Goal: Task Accomplishment & Management: Complete application form

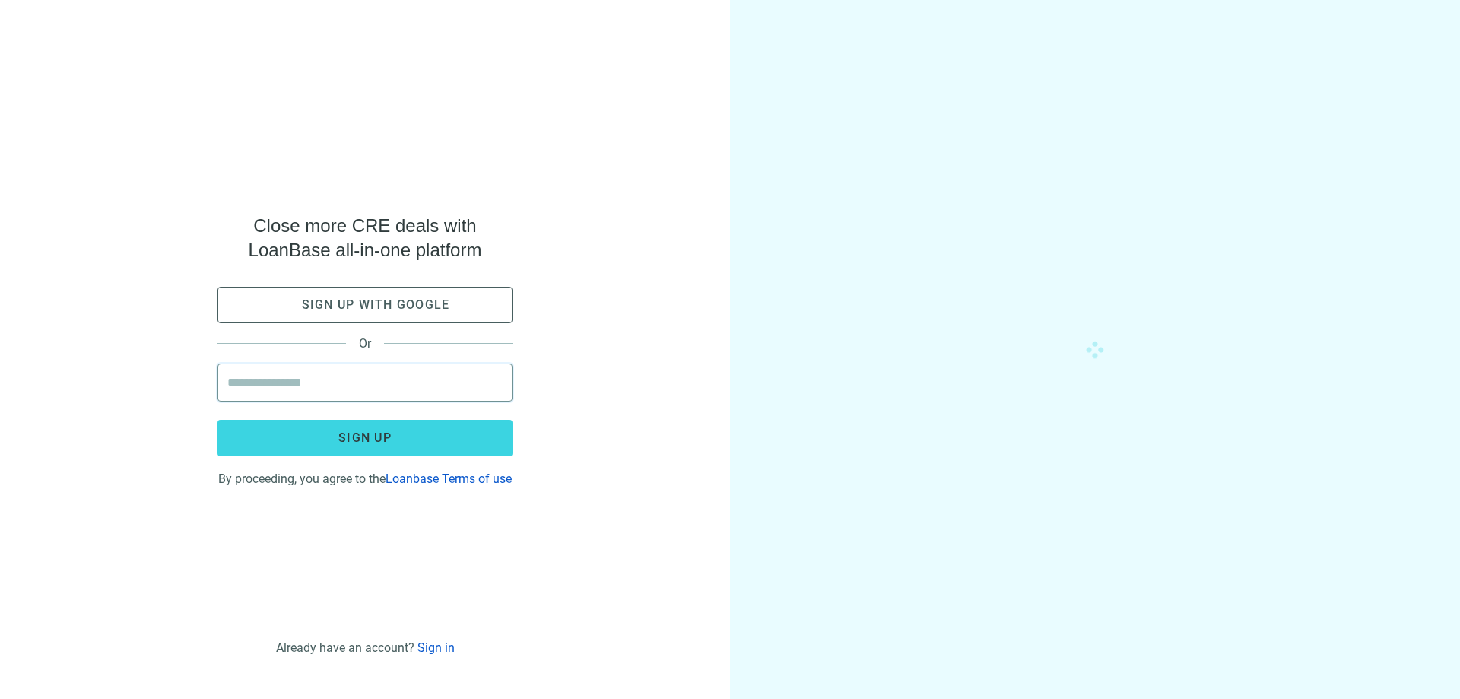
click at [267, 364] on input "email" at bounding box center [364, 382] width 275 height 37
click at [268, 370] on input "email" at bounding box center [364, 382] width 275 height 37
type input "**********"
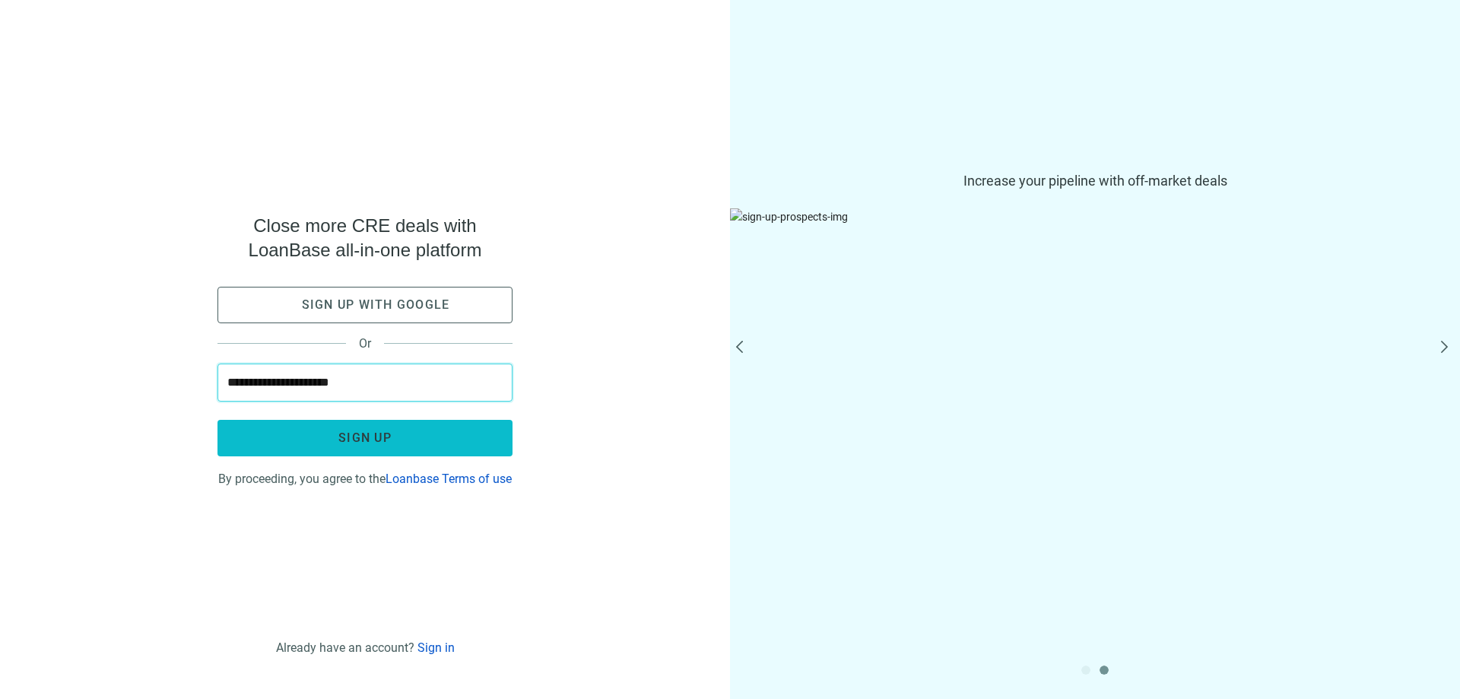
click at [335, 427] on button "Sign up" at bounding box center [365, 438] width 295 height 37
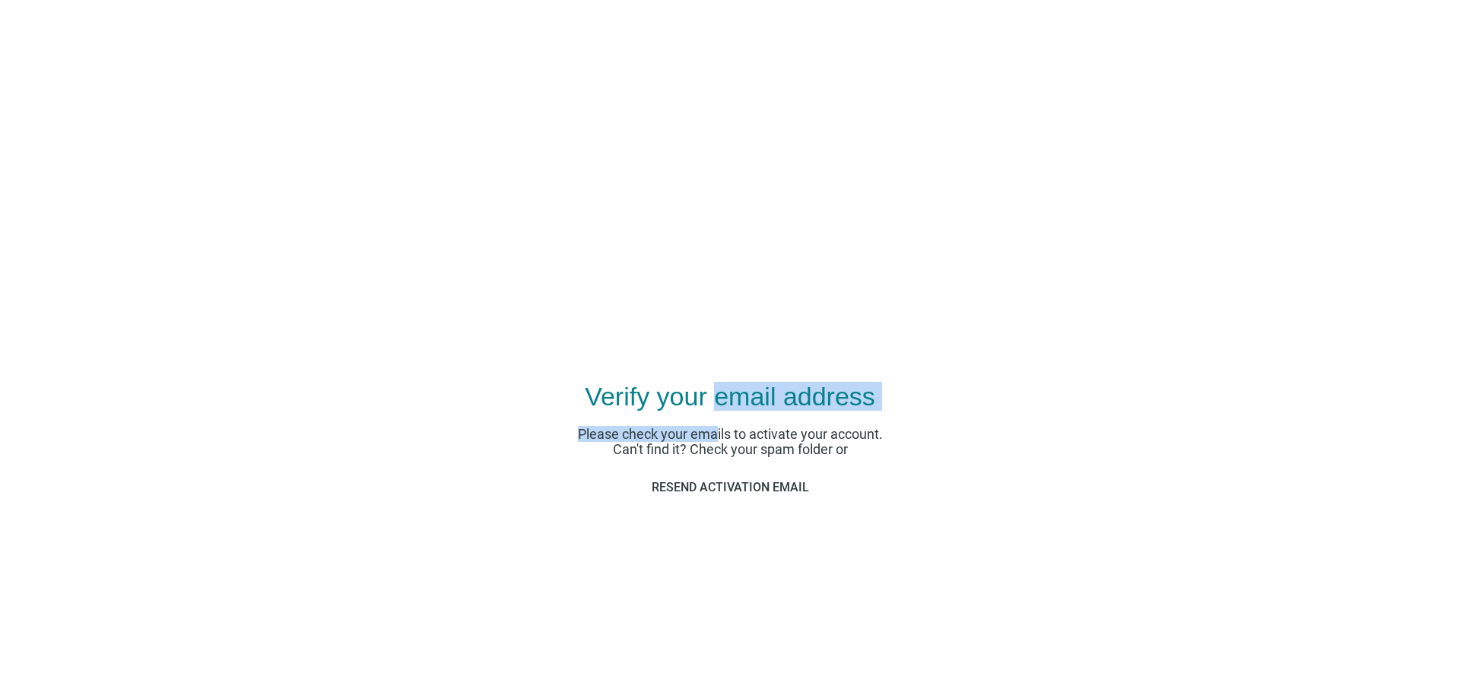
click at [717, 418] on div "Verify your email address Please check your emails to activate your account. Ca…" at bounding box center [730, 381] width 380 height 605
click at [764, 467] on div "Please check your emails to activate your account. Can't find it? Check your sp…" at bounding box center [730, 465] width 380 height 76
click at [840, 469] on div "Please check your emails to activate your account. Can't find it? Check your sp…" at bounding box center [730, 465] width 380 height 76
click at [678, 261] on use at bounding box center [678, 261] width 0 height 0
